Goal: Task Accomplishment & Management: Manage account settings

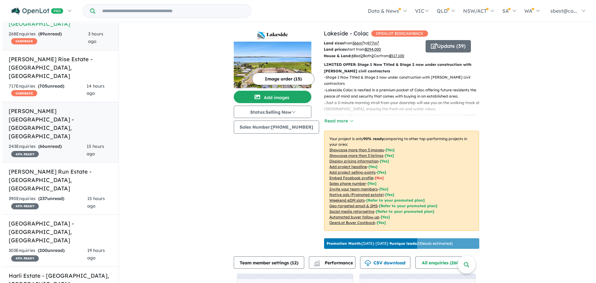
scroll to position [62, 0]
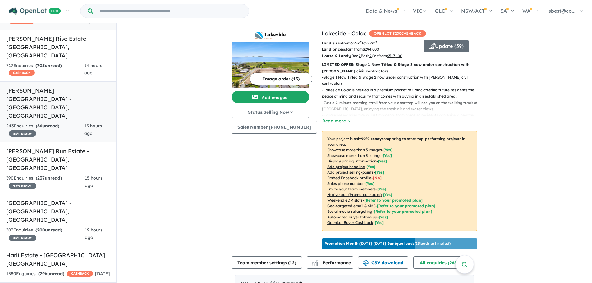
click at [52, 122] on div "243 Enquir ies ( 66 unread) 45 % READY" at bounding box center [45, 129] width 78 height 15
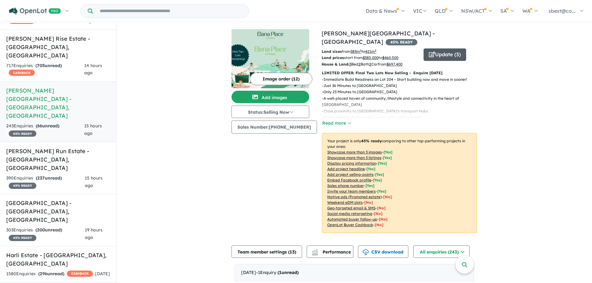
click at [452, 48] on button "Update ( 3 )" at bounding box center [444, 54] width 43 height 12
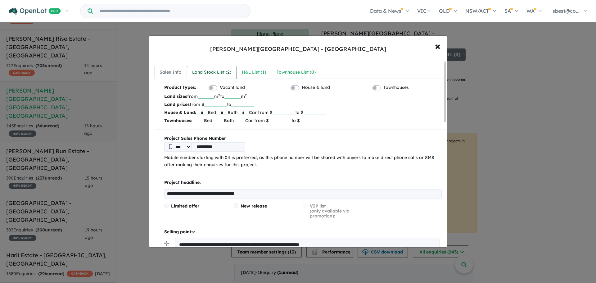
click at [219, 70] on div "Land Stock List ( 2 )" at bounding box center [211, 72] width 39 height 7
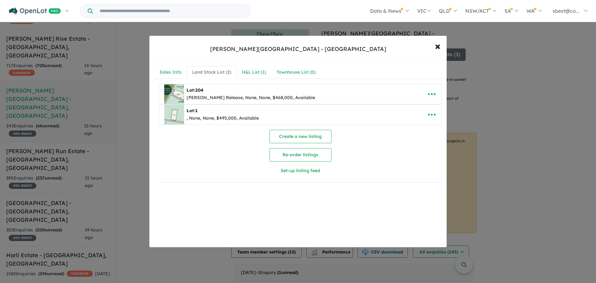
click at [197, 115] on div ", None, None, $495,000, Available" at bounding box center [223, 118] width 72 height 7
click at [432, 114] on icon "button" at bounding box center [431, 115] width 7 height 2
click at [414, 132] on link "Edit" at bounding box center [418, 130] width 46 height 14
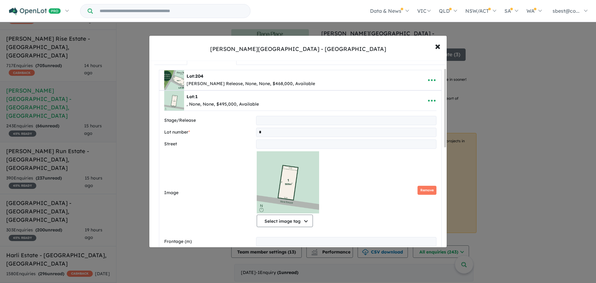
scroll to position [31, 0]
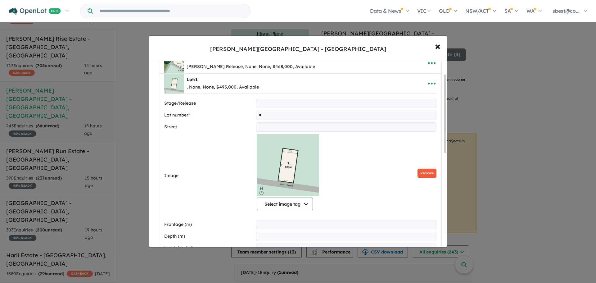
click at [426, 175] on button "Remove" at bounding box center [427, 173] width 19 height 9
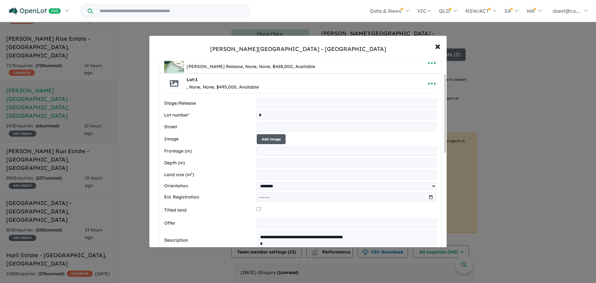
click at [273, 140] on button "Add image" at bounding box center [271, 139] width 29 height 10
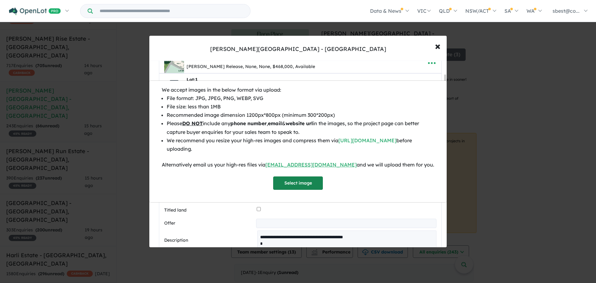
click at [295, 180] on button "Select image" at bounding box center [298, 182] width 50 height 13
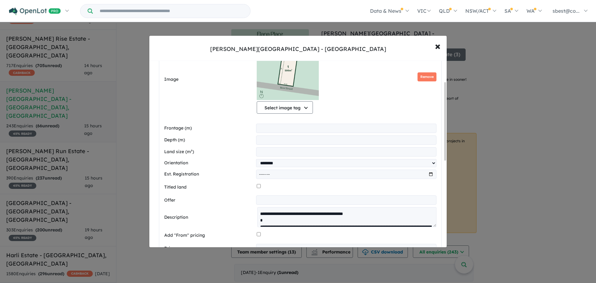
scroll to position [217, 0]
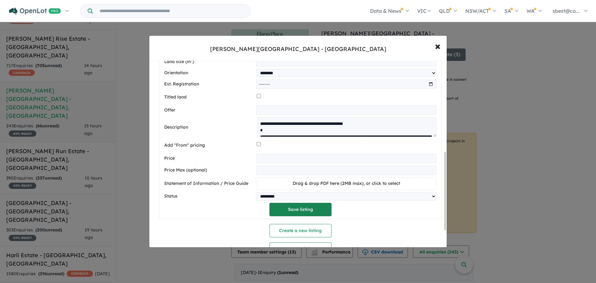
click at [307, 214] on button "Save listing" at bounding box center [301, 209] width 62 height 13
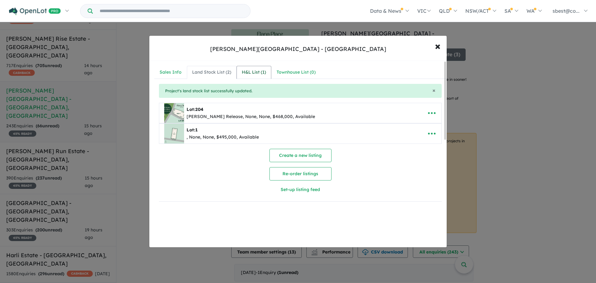
click at [254, 73] on div "H&L List ( 1 )" at bounding box center [254, 72] width 24 height 7
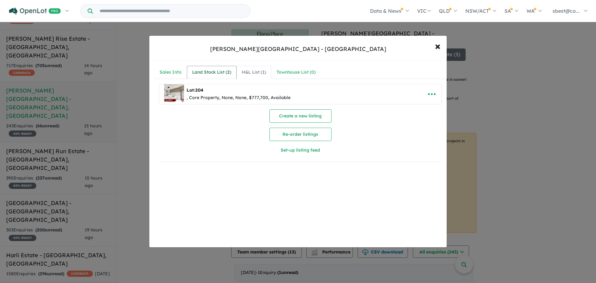
click at [221, 69] on div "Land Stock List ( 2 )" at bounding box center [211, 72] width 39 height 7
